Goal: Check status: Check status

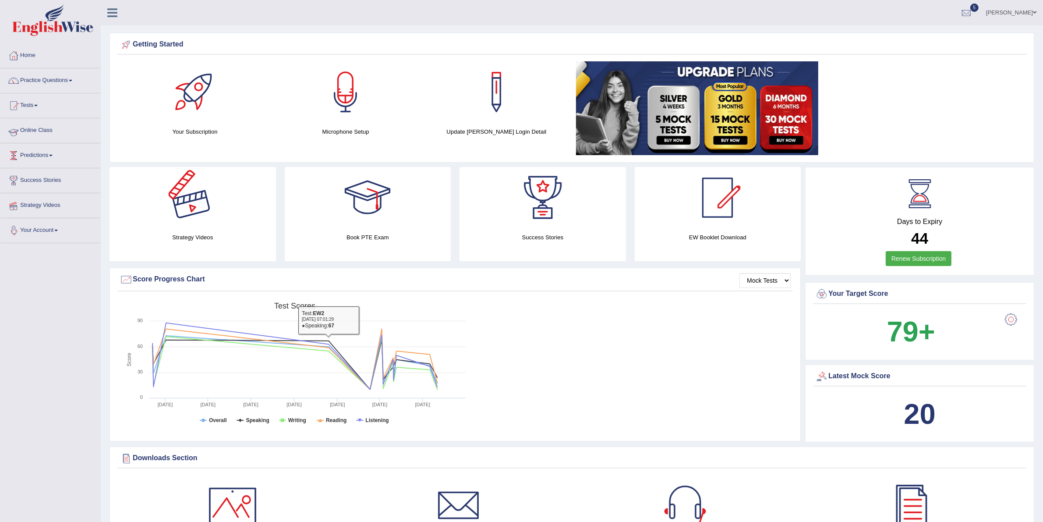
click at [38, 109] on link "Tests" at bounding box center [50, 104] width 100 height 22
drag, startPoint x: 39, startPoint y: 153, endPoint x: 46, endPoint y: 160, distance: 10.3
click at [38, 153] on link "History" at bounding box center [57, 157] width 82 height 16
click at [973, 14] on div at bounding box center [966, 13] width 13 height 13
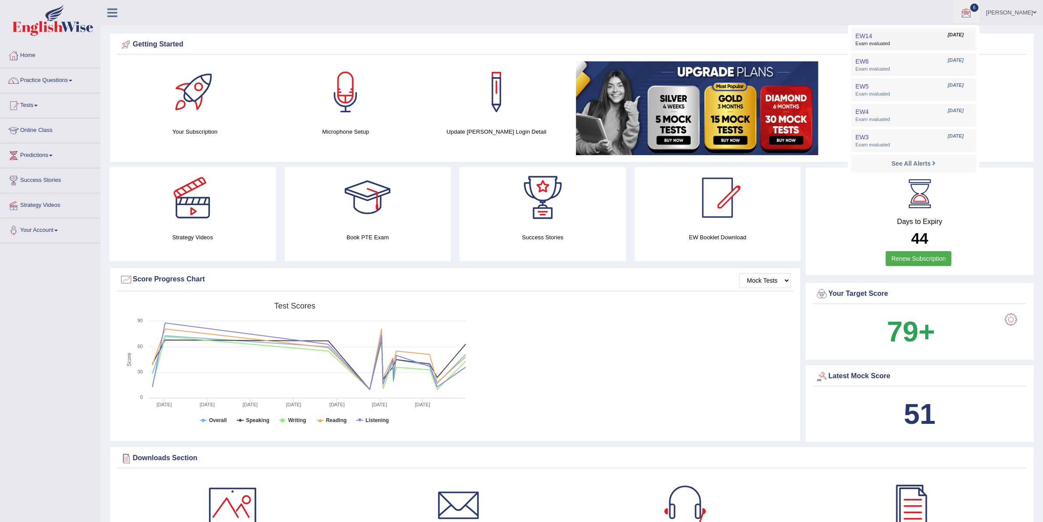
click at [919, 36] on link "EW14 Sep 30, 2025 Exam evaluated" at bounding box center [913, 39] width 121 height 18
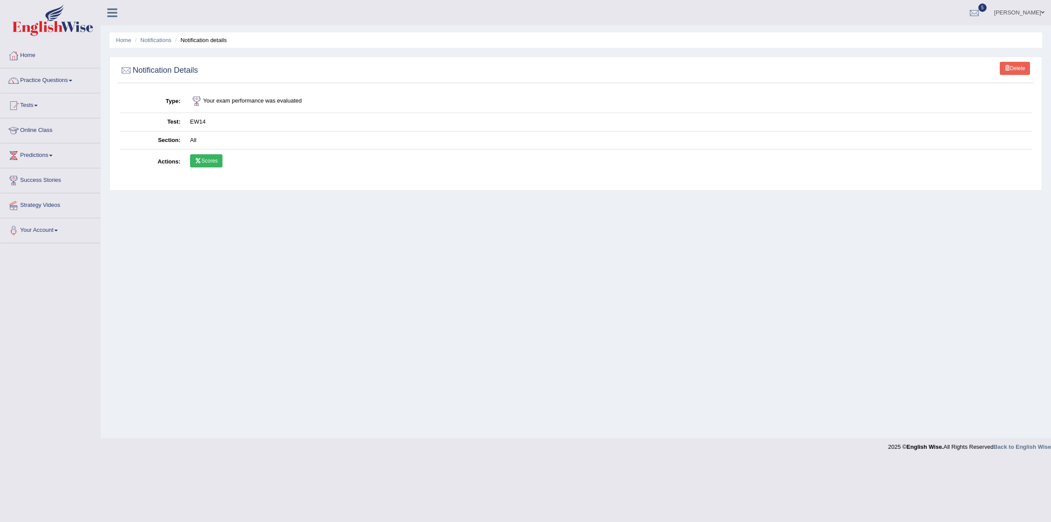
click at [218, 163] on link "Scores" at bounding box center [206, 160] width 32 height 13
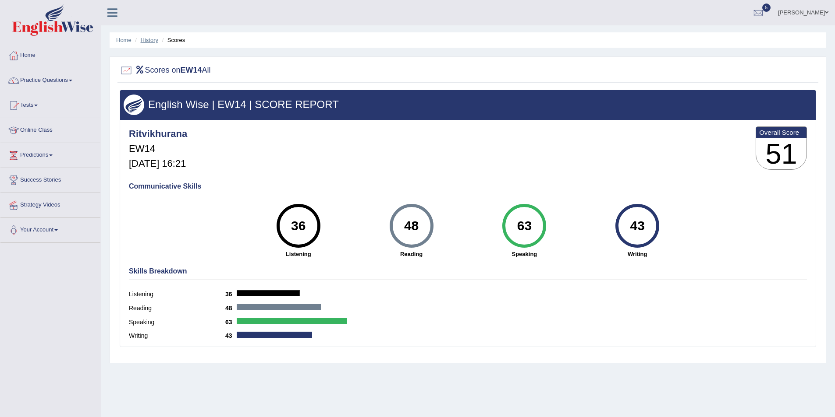
click at [148, 40] on link "History" at bounding box center [150, 40] width 18 height 7
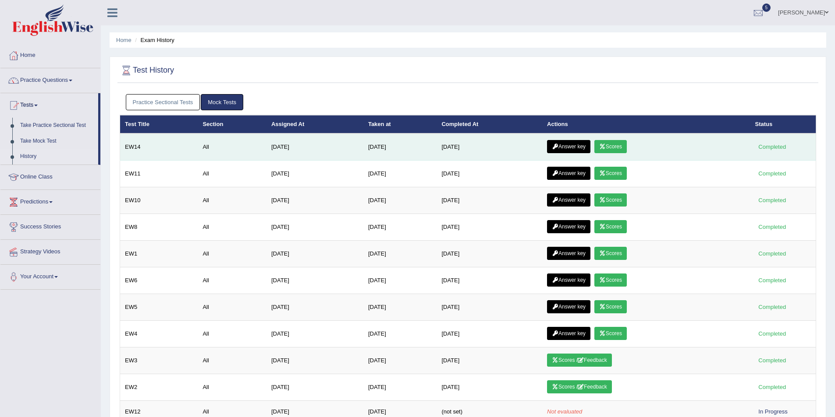
click at [584, 140] on link "Answer key" at bounding box center [568, 146] width 43 height 13
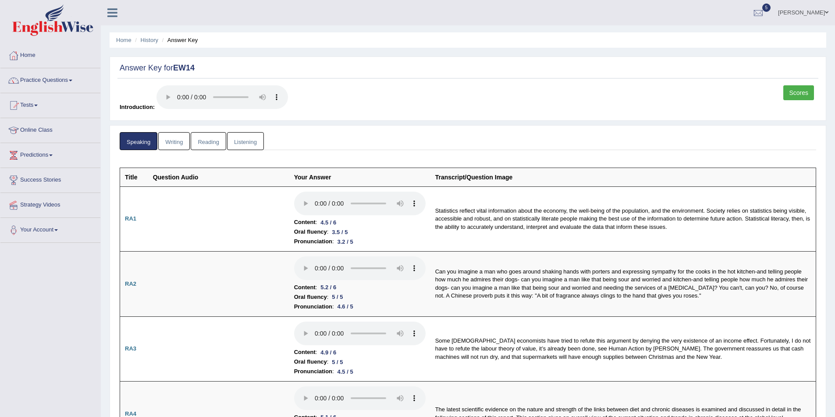
click at [801, 92] on link "Scores" at bounding box center [798, 92] width 31 height 15
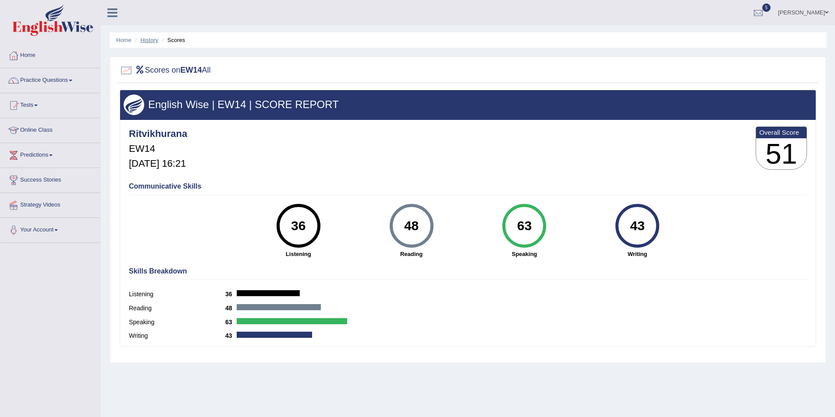
click at [151, 39] on link "History" at bounding box center [150, 40] width 18 height 7
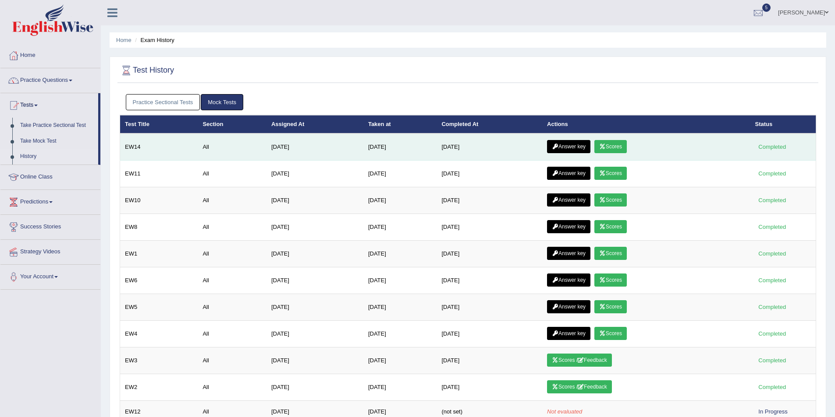
click at [573, 146] on link "Answer key" at bounding box center [568, 146] width 43 height 13
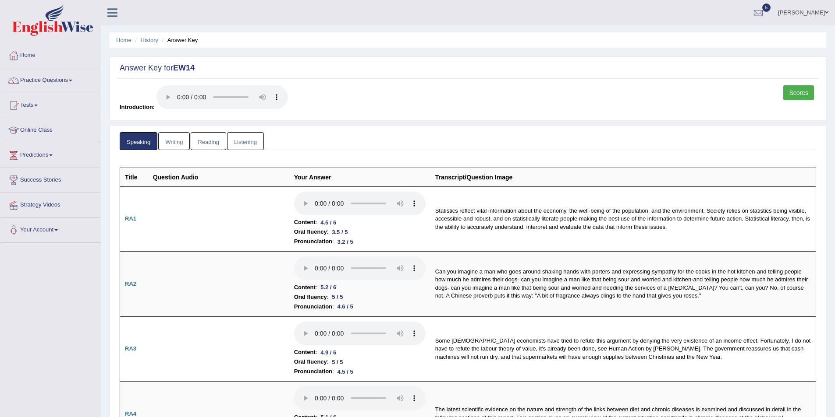
click at [238, 140] on link "Listening" at bounding box center [245, 141] width 37 height 18
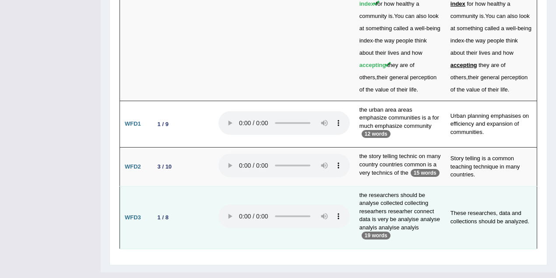
scroll to position [2426, 0]
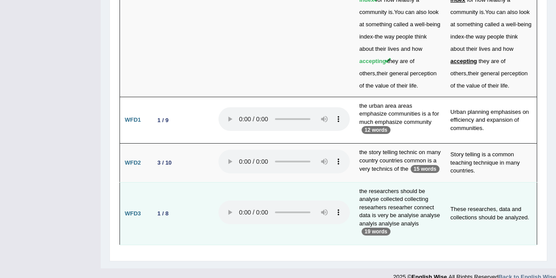
click at [380, 182] on td "the researchers should be analyse collected collecting researhers researher con…" at bounding box center [400, 213] width 91 height 63
click at [410, 182] on td "the researchers should be analyse collected collecting researhers researher con…" at bounding box center [400, 213] width 91 height 63
click at [362, 202] on td "the researchers should be analyse collected collecting researhers researher con…" at bounding box center [400, 213] width 91 height 63
click at [509, 198] on td "These researches, data and collections should be analyzed." at bounding box center [492, 213] width 92 height 63
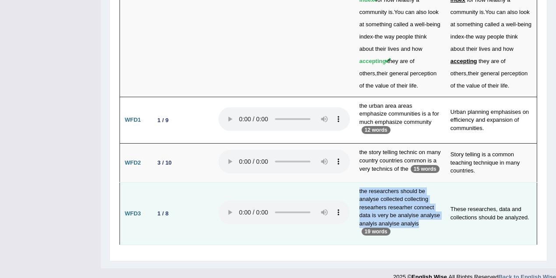
drag, startPoint x: 431, startPoint y: 215, endPoint x: 357, endPoint y: 182, distance: 80.4
click at [357, 182] on td "the researchers should be analyse collected collecting researhers researher con…" at bounding box center [400, 213] width 91 height 63
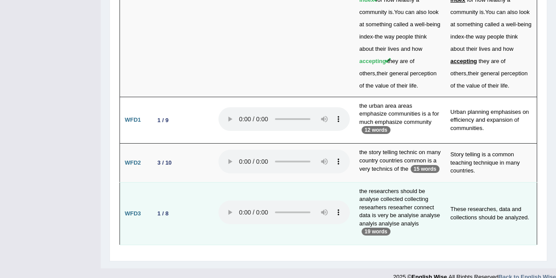
click at [425, 219] on td "the researchers should be analyse collected collecting researhers researher con…" at bounding box center [400, 213] width 91 height 63
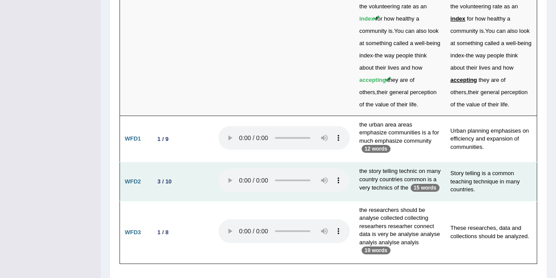
scroll to position [2396, 0]
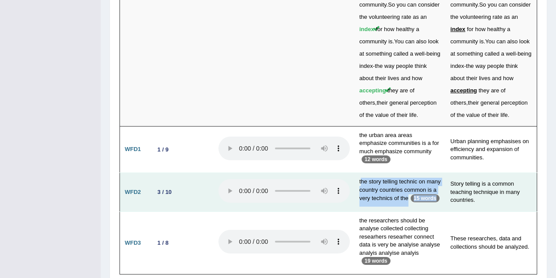
drag, startPoint x: 404, startPoint y: 183, endPoint x: 364, endPoint y: 161, distance: 46.3
click at [364, 173] on td "the story telling technic on many country countries common is a very technics o…" at bounding box center [400, 192] width 91 height 39
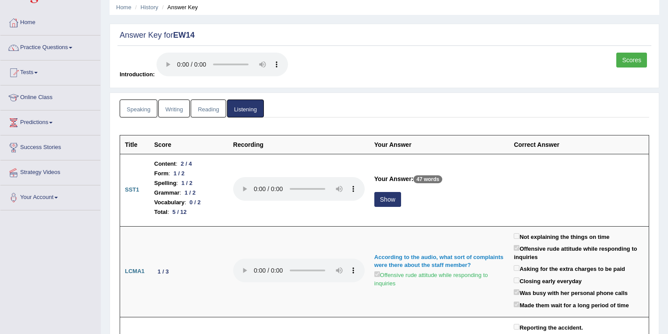
scroll to position [0, 0]
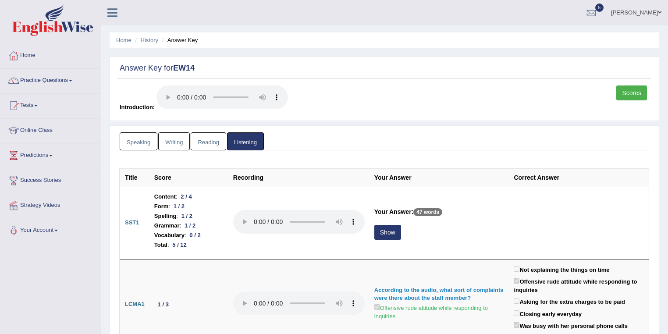
click at [149, 145] on link "Speaking" at bounding box center [139, 141] width 38 height 18
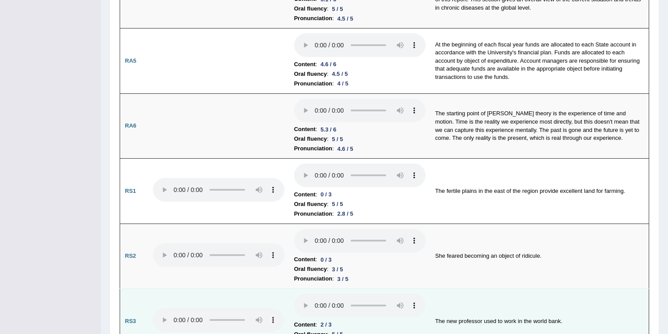
scroll to position [526, 0]
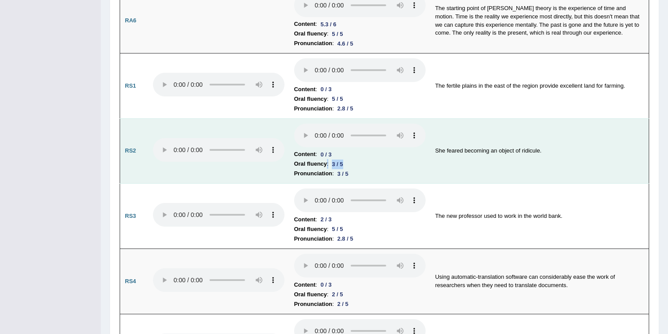
drag, startPoint x: 326, startPoint y: 159, endPoint x: 352, endPoint y: 162, distance: 25.9
click at [352, 162] on li "Oral fluency : 3 / 5" at bounding box center [359, 164] width 131 height 10
drag, startPoint x: 324, startPoint y: 168, endPoint x: 369, endPoint y: 170, distance: 45.2
click at [369, 170] on li "Pronunciation : 3 / 5" at bounding box center [359, 174] width 131 height 10
click at [345, 152] on li "Content : 0 / 3" at bounding box center [359, 154] width 131 height 10
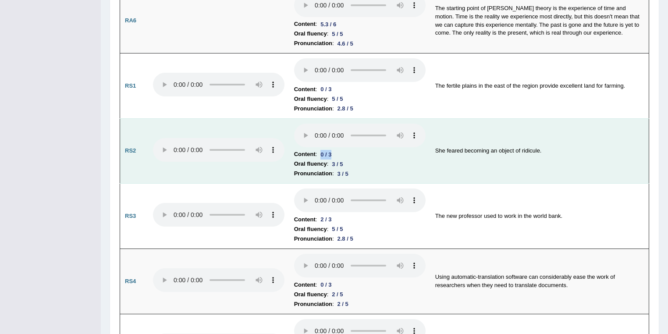
drag, startPoint x: 352, startPoint y: 149, endPoint x: 289, endPoint y: 147, distance: 62.7
click at [289, 147] on td "Content : 0 / 3 Oral fluency : 3 / 5 Pronunciation : 3 / 5" at bounding box center [359, 150] width 141 height 65
click at [328, 150] on div "0 / 3" at bounding box center [326, 154] width 18 height 9
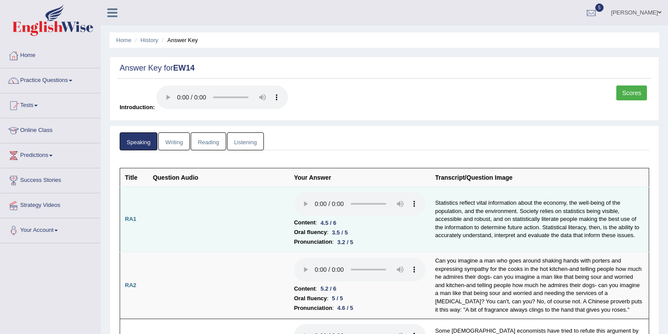
scroll to position [0, 0]
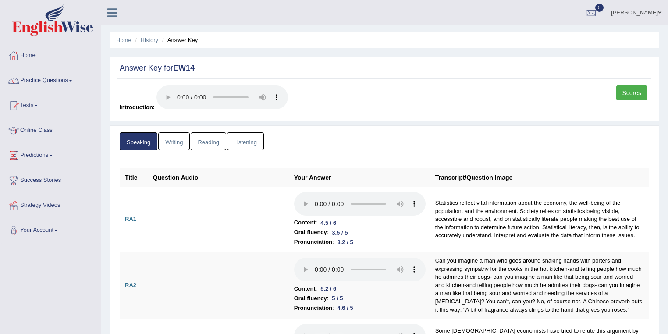
click at [631, 98] on link "Scores" at bounding box center [631, 92] width 31 height 15
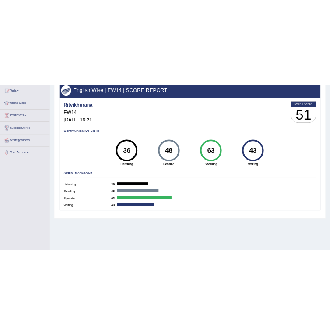
scroll to position [105, 0]
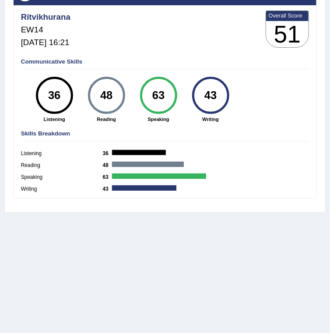
drag, startPoint x: 127, startPoint y: 16, endPoint x: 162, endPoint y: 23, distance: 35.7
click at [127, 15] on div "Ritvikhurana EW14 Sep 30, 2025, 16:21 Overall Score 51" at bounding box center [165, 31] width 292 height 44
